Goal: Book appointment/travel/reservation

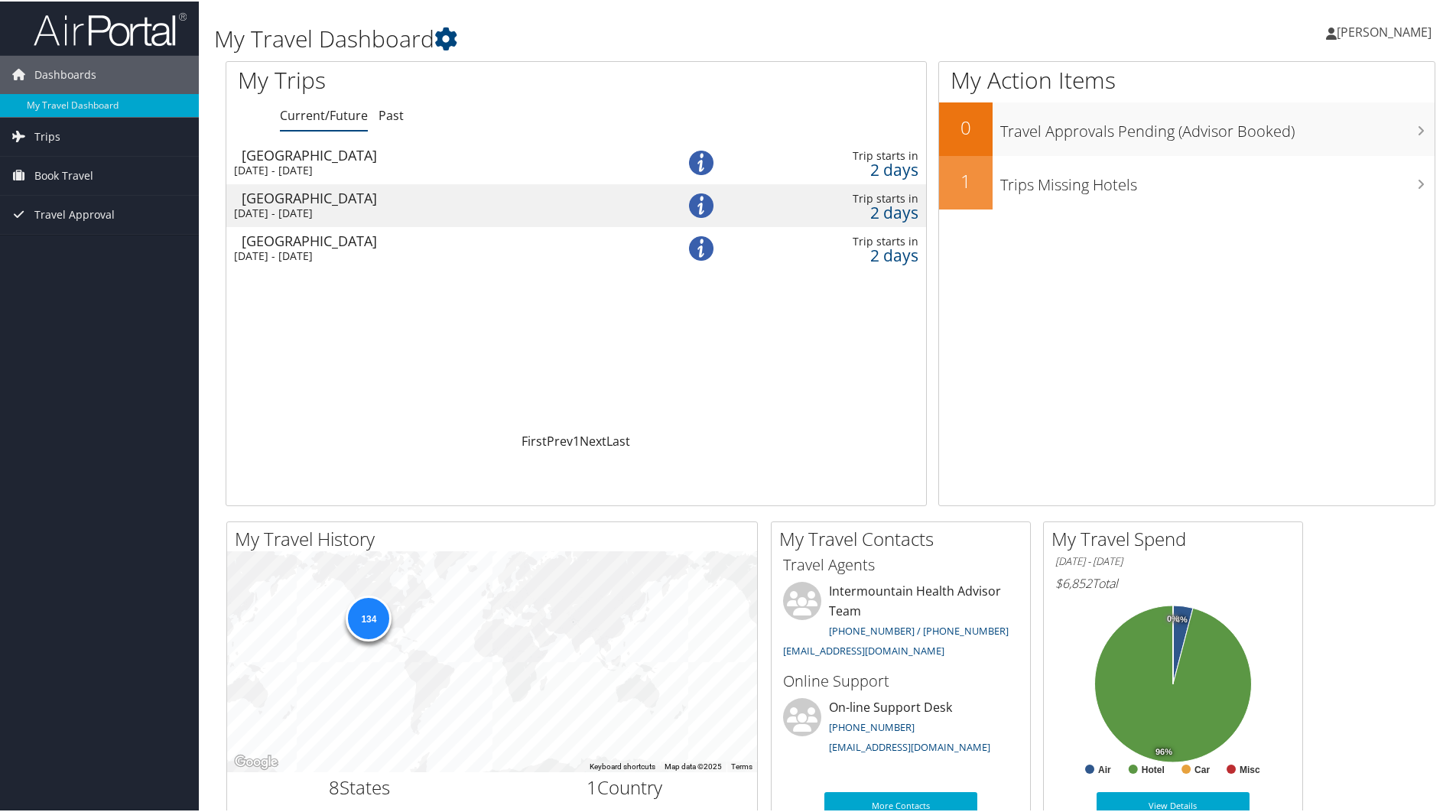
click at [377, 244] on div "[GEOGRAPHIC_DATA]" at bounding box center [441, 239] width 400 height 14
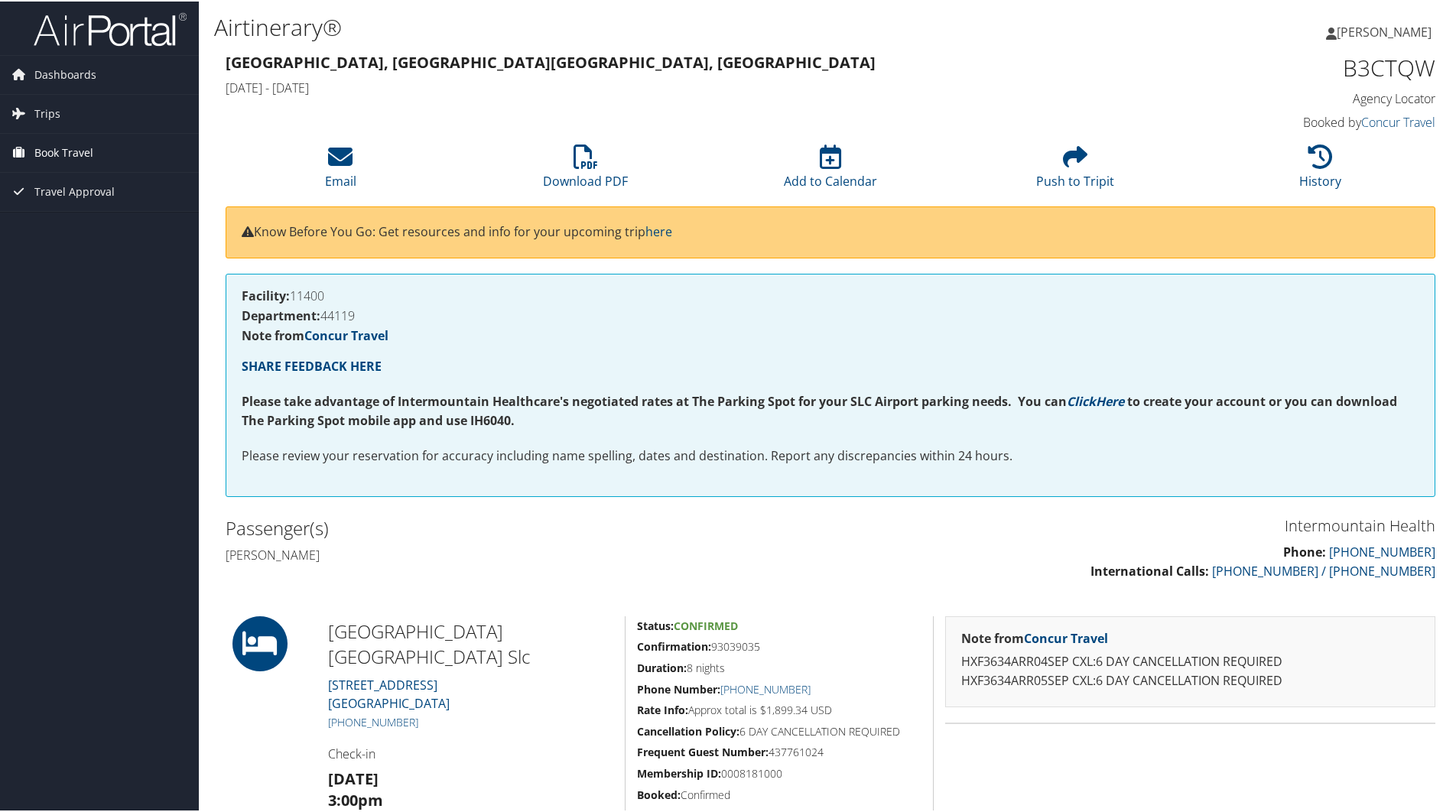
click at [54, 148] on span "Book Travel" at bounding box center [64, 151] width 59 height 38
click at [53, 110] on span "Trips" at bounding box center [47, 112] width 26 height 38
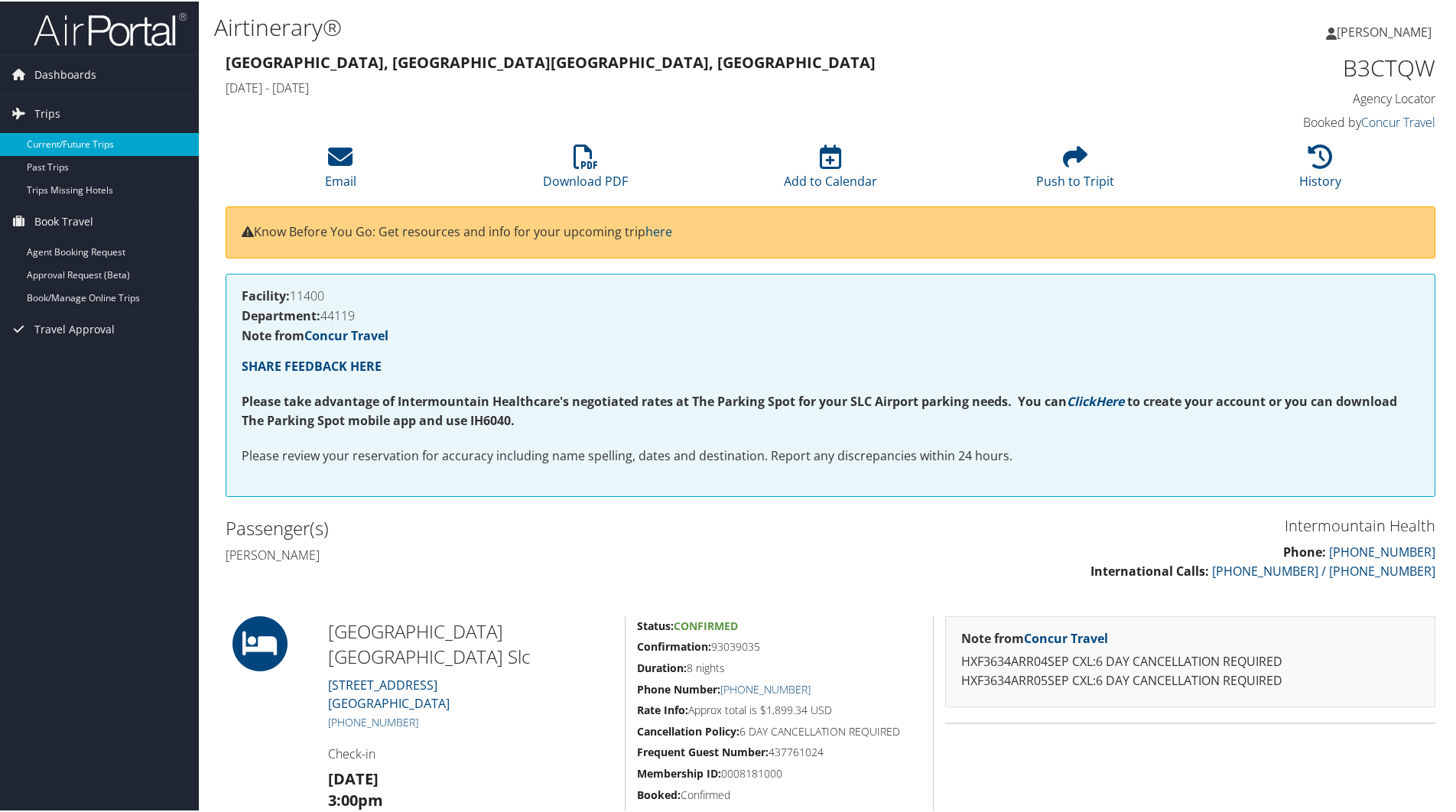
click at [54, 146] on link "Current/Future Trips" at bounding box center [99, 143] width 199 height 23
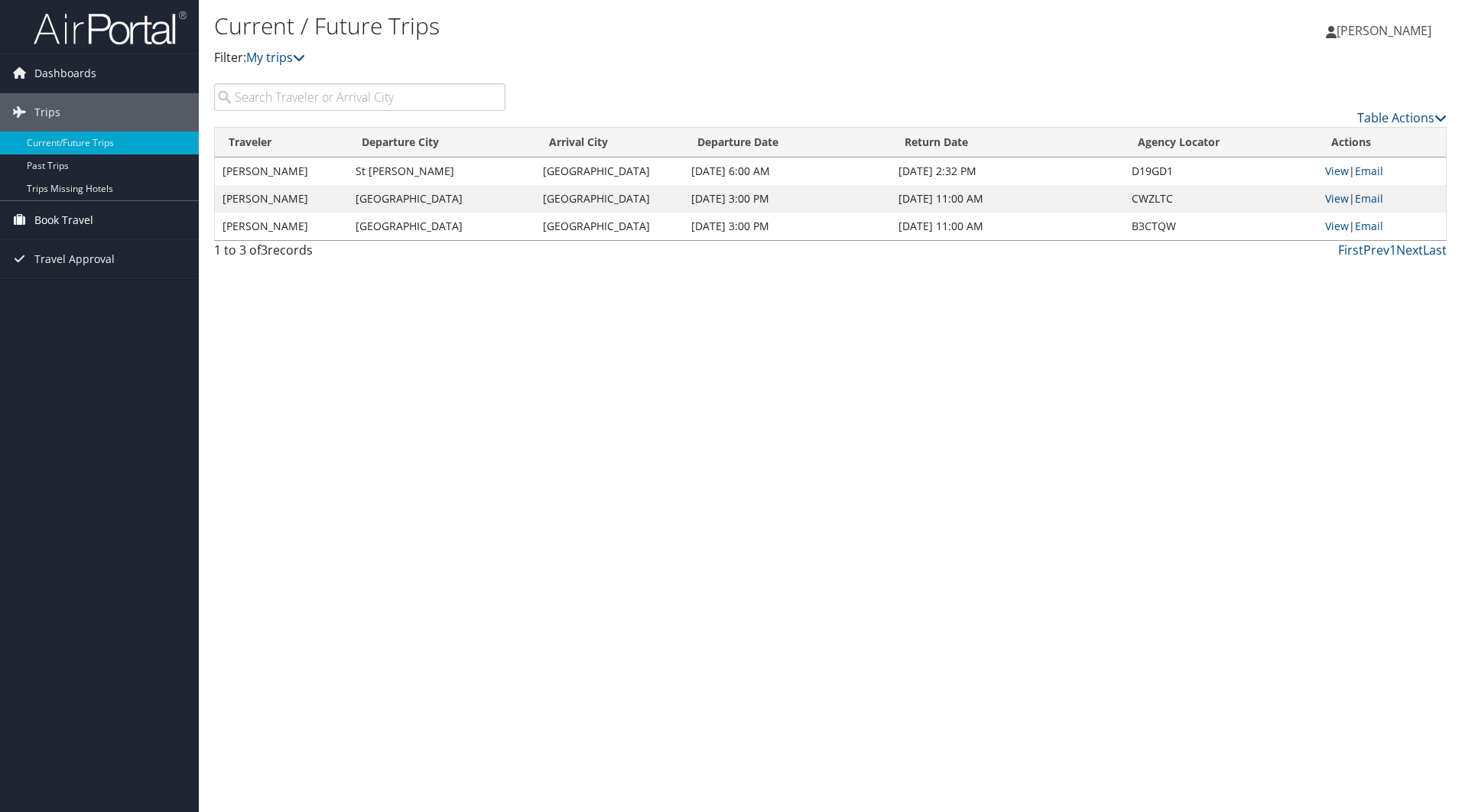
click at [59, 214] on span "Book Travel" at bounding box center [64, 220] width 59 height 38
click at [84, 297] on link "Book/Manage Online Trips" at bounding box center [99, 297] width 199 height 23
